Goal: Task Accomplishment & Management: Use online tool/utility

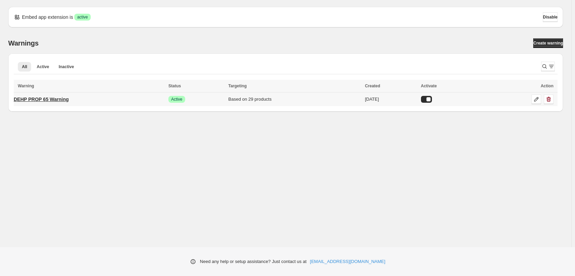
click at [42, 97] on p "DEHP PROP 65 Warning" at bounding box center [41, 99] width 55 height 7
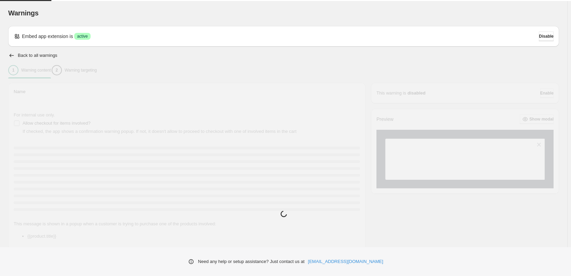
type input "**********"
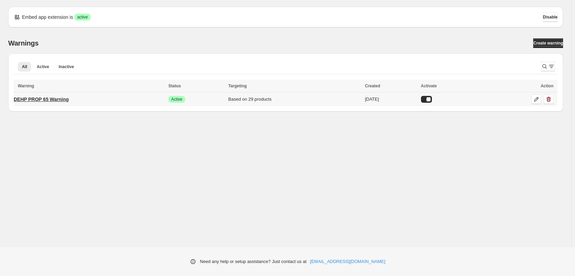
click at [34, 101] on p "DEHP PROP 65 Warning" at bounding box center [41, 99] width 55 height 7
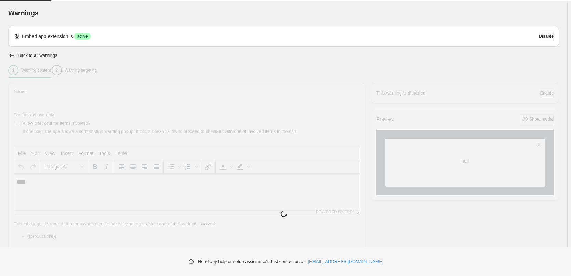
type input "**********"
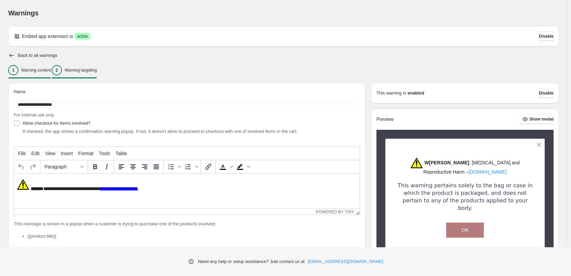
click at [97, 69] on p "Warning targeting" at bounding box center [81, 69] width 32 height 5
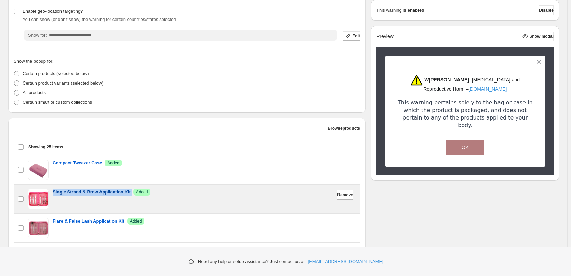
drag, startPoint x: 134, startPoint y: 191, endPoint x: 53, endPoint y: 195, distance: 81.1
click at [53, 195] on div "Single Strand & Brow Application Kit Success Added" at bounding box center [204, 191] width 303 height 7
copy div "Single Strand & Brow Application Kit Success"
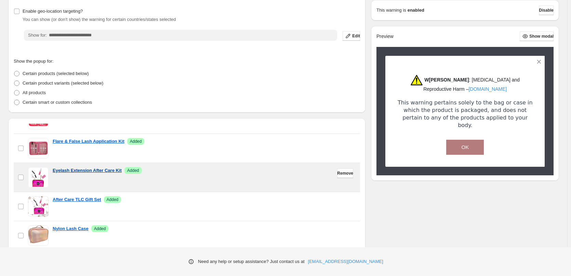
scroll to position [68, 0]
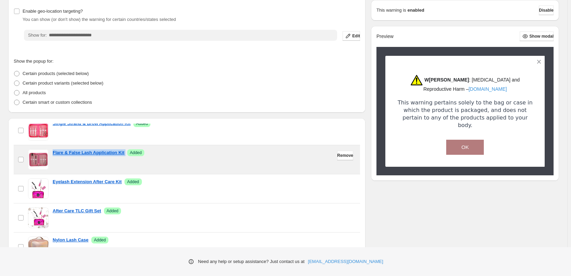
drag, startPoint x: 126, startPoint y: 151, endPoint x: 52, endPoint y: 152, distance: 74.2
click at [52, 152] on div "checkbox Flare & False Lash Application Kit Success Added" at bounding box center [187, 159] width 338 height 21
copy div "Flare & False Lash Application Kit Success"
